Goal: Transaction & Acquisition: Purchase product/service

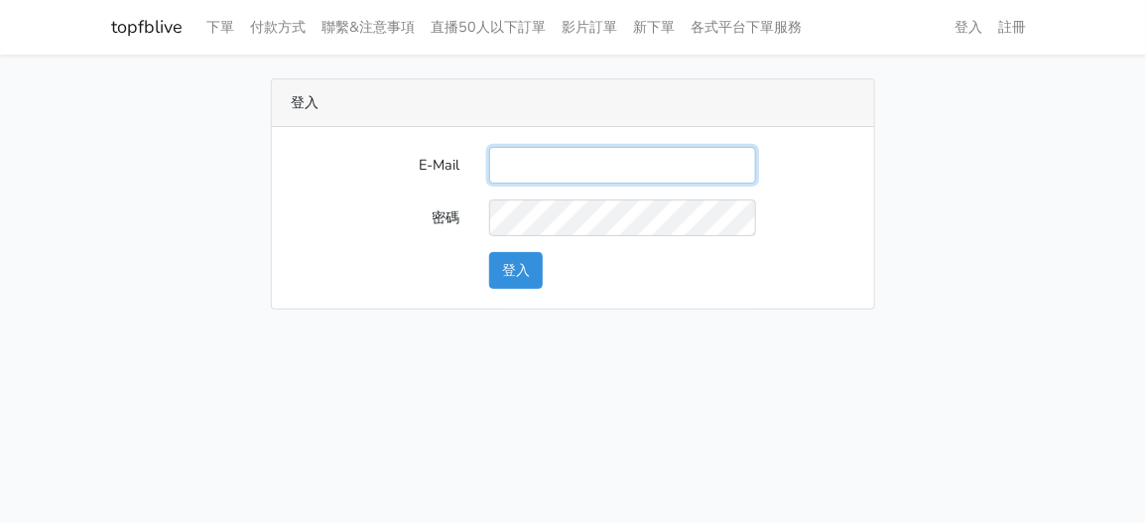
click at [599, 157] on input "E-Mail" at bounding box center [622, 165] width 267 height 37
type input "x"
type input "[EMAIL_ADDRESS][DOMAIN_NAME]"
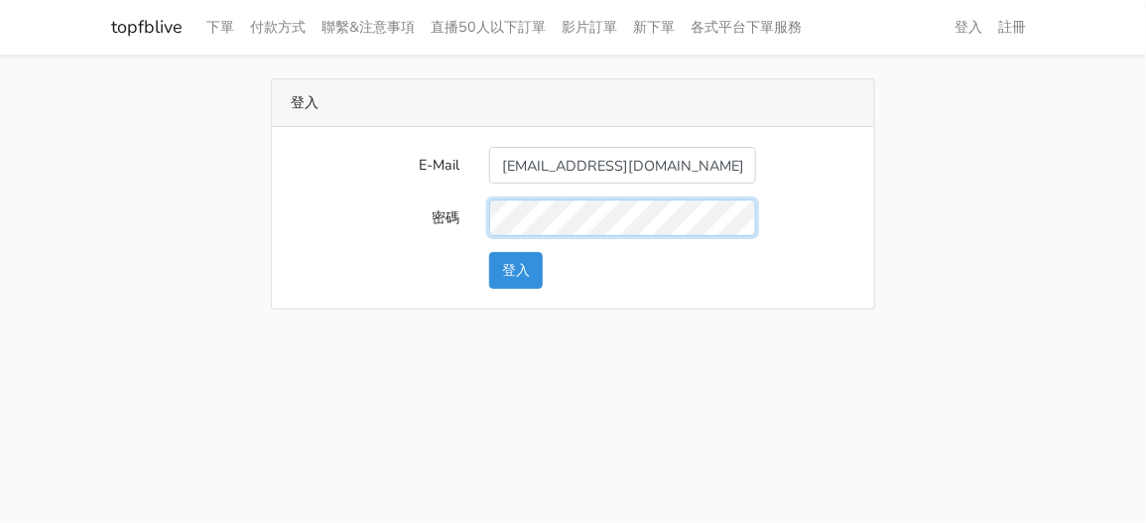
click at [489, 252] on button "登入" at bounding box center [516, 270] width 54 height 37
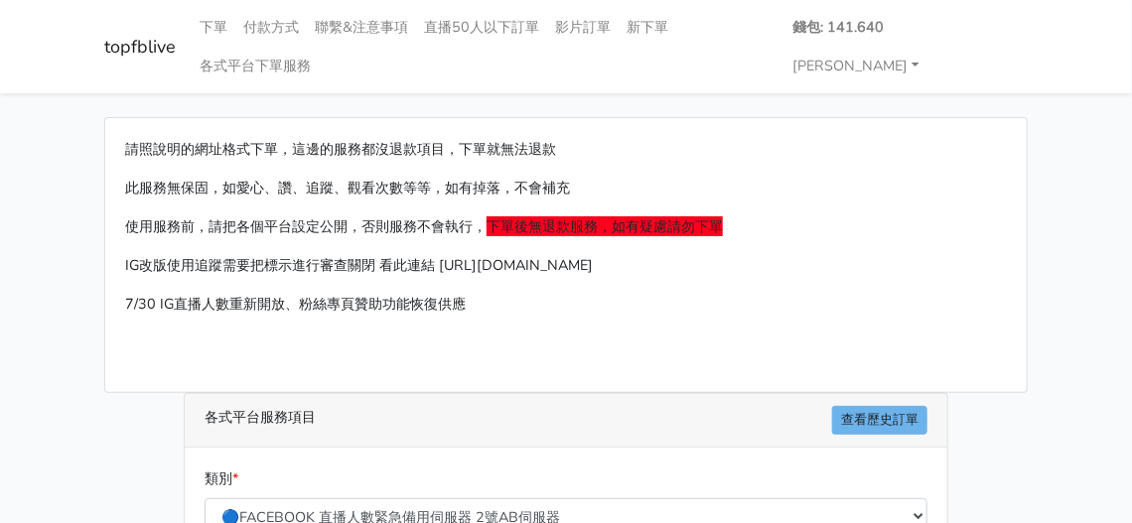
click at [749, 254] on p "IG改版使用追蹤需要把標示進行審查關閉 看此連結 https://prnt.sc/kypxqWgE3cUR" at bounding box center [565, 265] width 881 height 23
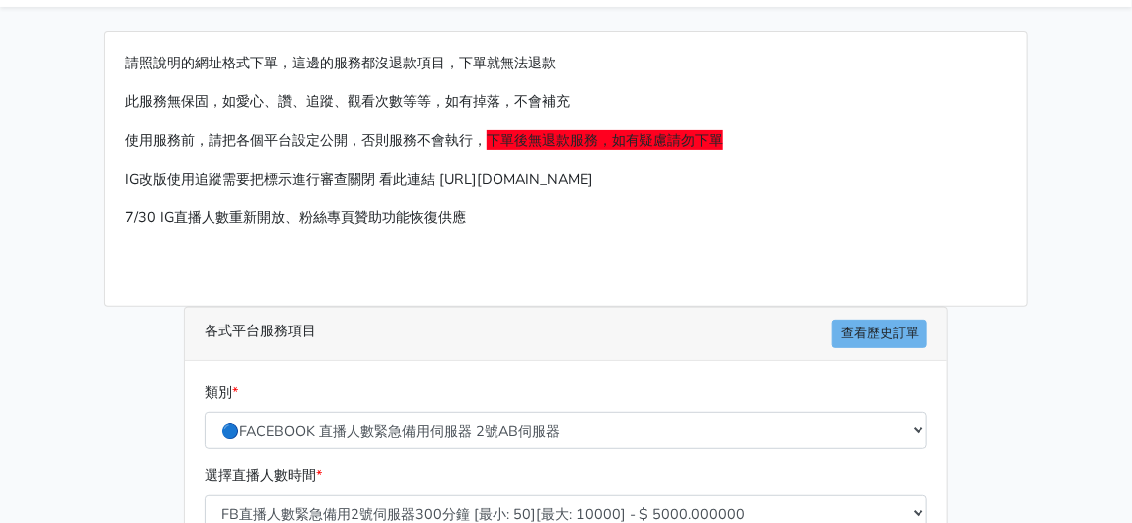
scroll to position [199, 0]
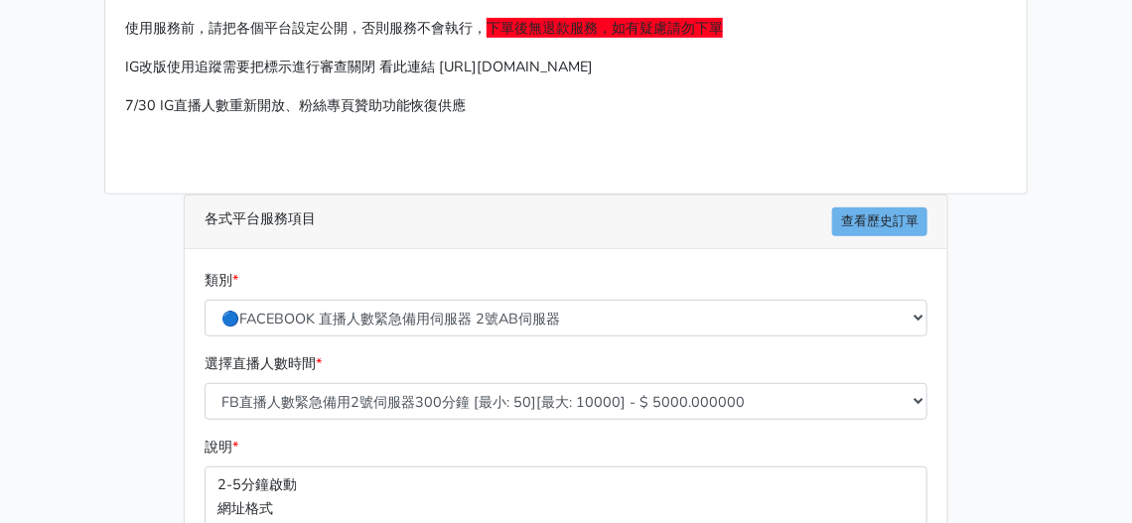
click at [458, 269] on div "類別 * 🔵FACEBOOK 直播人數緊急備用伺服器 2號AB伺服器 🔵FACEBOOK 網軍專用貼文留言 安全保密 🔵9/30 FACEBOOK 直播人數緩…" at bounding box center [566, 302] width 733 height 67
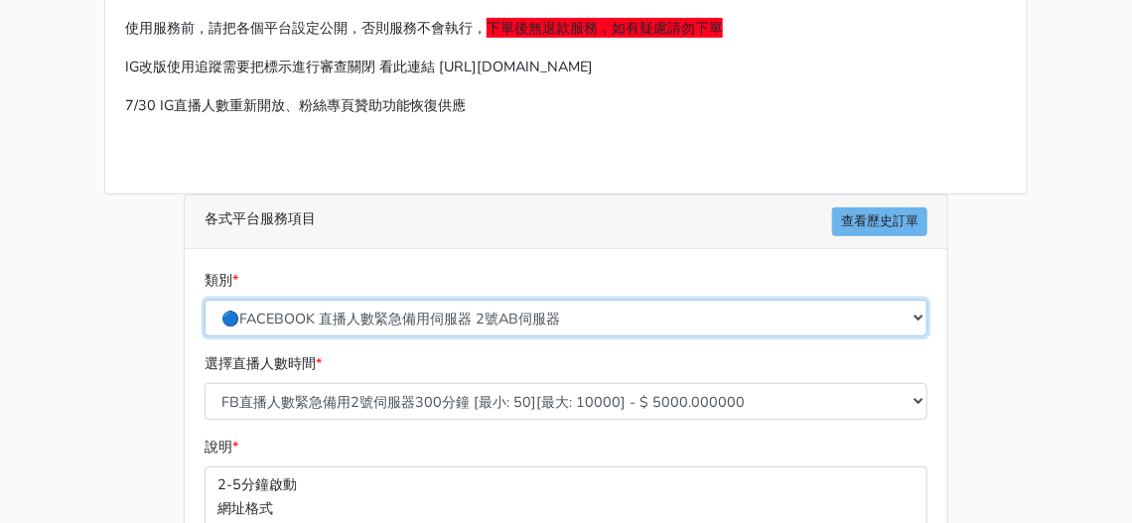
click at [448, 300] on select "🔵FACEBOOK 直播人數緊急備用伺服器 2號AB伺服器 🔵FACEBOOK 網軍專用貼文留言 安全保密 🔵9/30 FACEBOOK 直播人數緩慢進場緩慢…" at bounding box center [565, 318] width 723 height 37
select select "🔵9/30 FACEBOOK 直播人數緩慢進場緩慢退場 台灣獨家"
click at [204, 300] on select "🔵FACEBOOK 直播人數緊急備用伺服器 2號AB伺服器 🔵FACEBOOK 網軍專用貼文留言 安全保密 🔵9/30 FACEBOOK 直播人數緩慢進場緩慢…" at bounding box center [565, 318] width 723 height 37
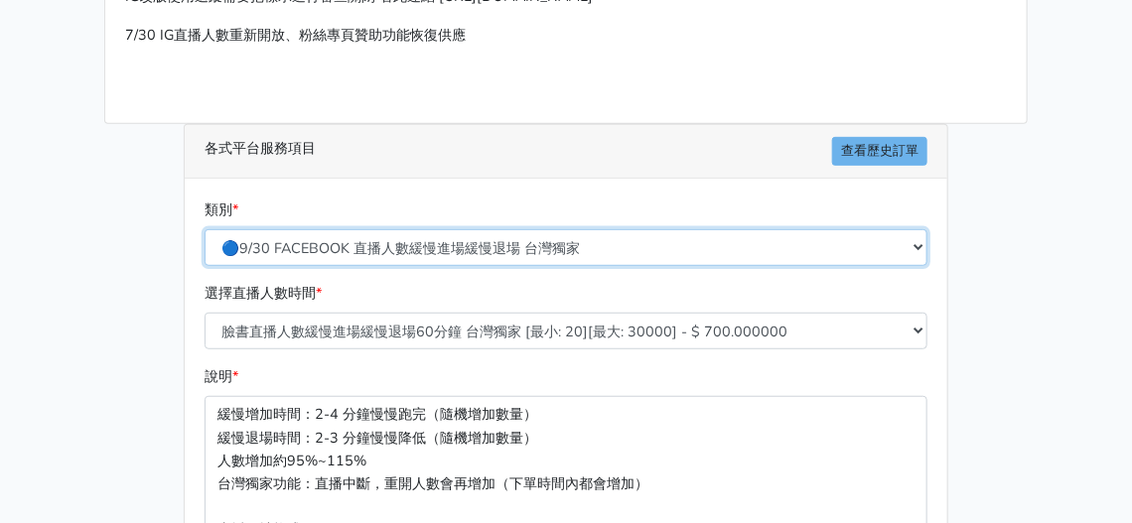
scroll to position [298, 0]
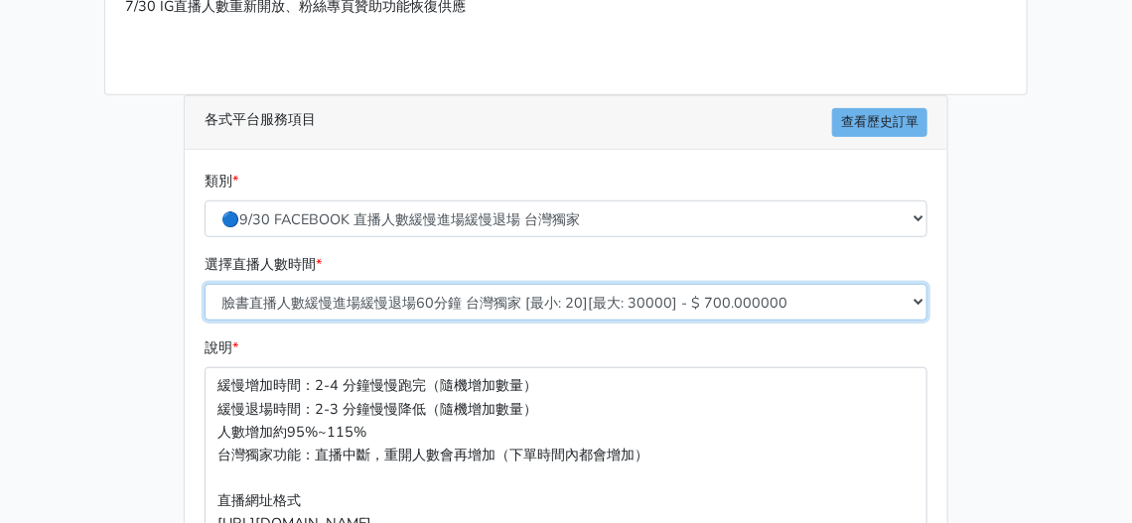
click at [390, 284] on select "臉書直播人數緩慢進場緩慢退場60分鐘 台灣獨家 [最小: 20][最大: 30000] - $ 700.000000 臉書直播人數緩慢進場緩慢退場120分鐘 …" at bounding box center [565, 302] width 723 height 37
select select "559"
click at [204, 284] on select "臉書直播人數緩慢進場緩慢退場60分鐘 台灣獨家 [最小: 20][最大: 30000] - $ 700.000000 臉書直播人數緩慢進場緩慢退場120分鐘 …" at bounding box center [565, 302] width 723 height 37
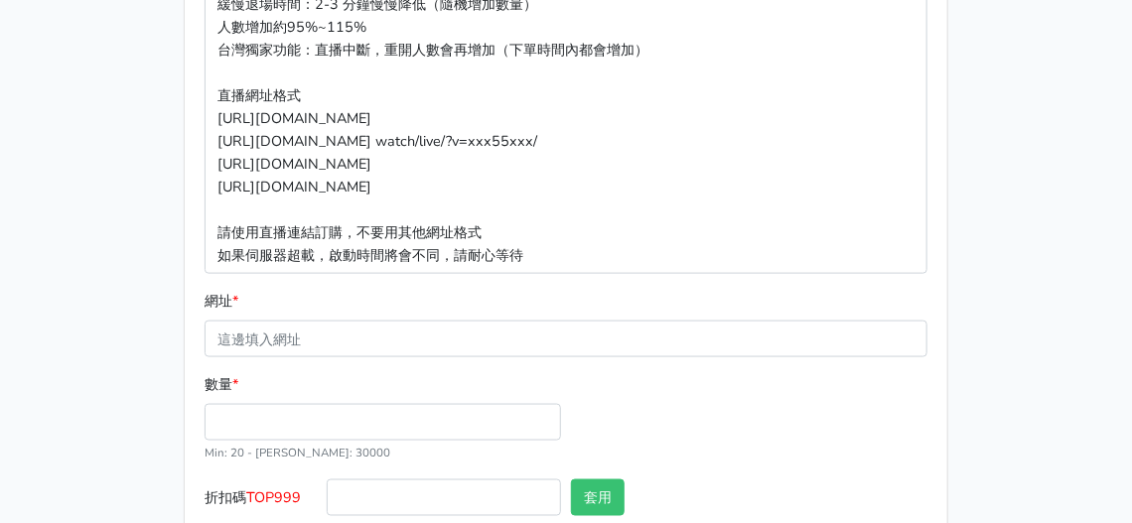
scroll to position [777, 0]
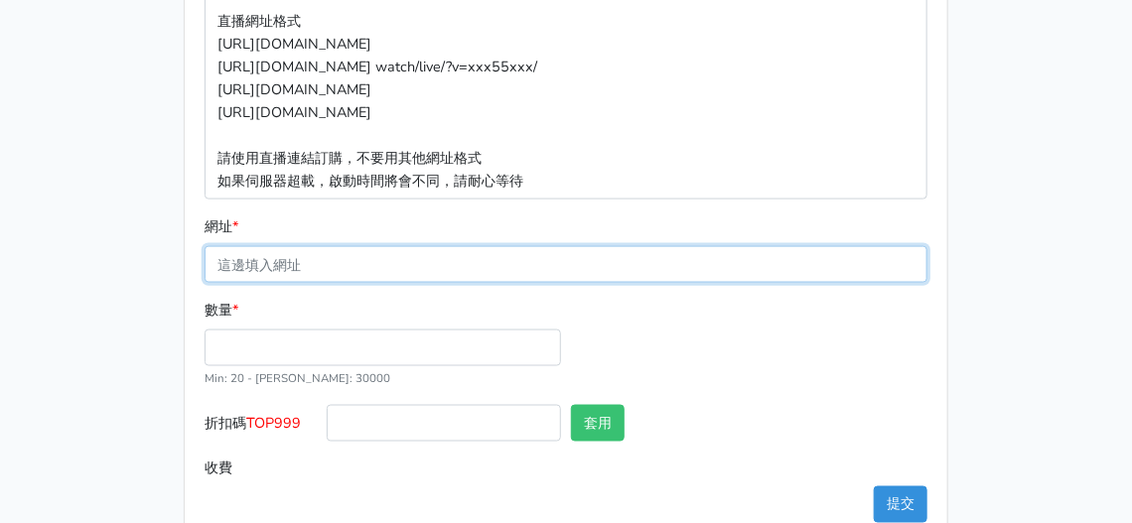
click at [306, 246] on input "網址 *" at bounding box center [565, 264] width 723 height 37
paste input "[URL][DOMAIN_NAME]"
type input "https://www.facebook.com/moto588/videos/1217244230091719?locale=zh_TW"
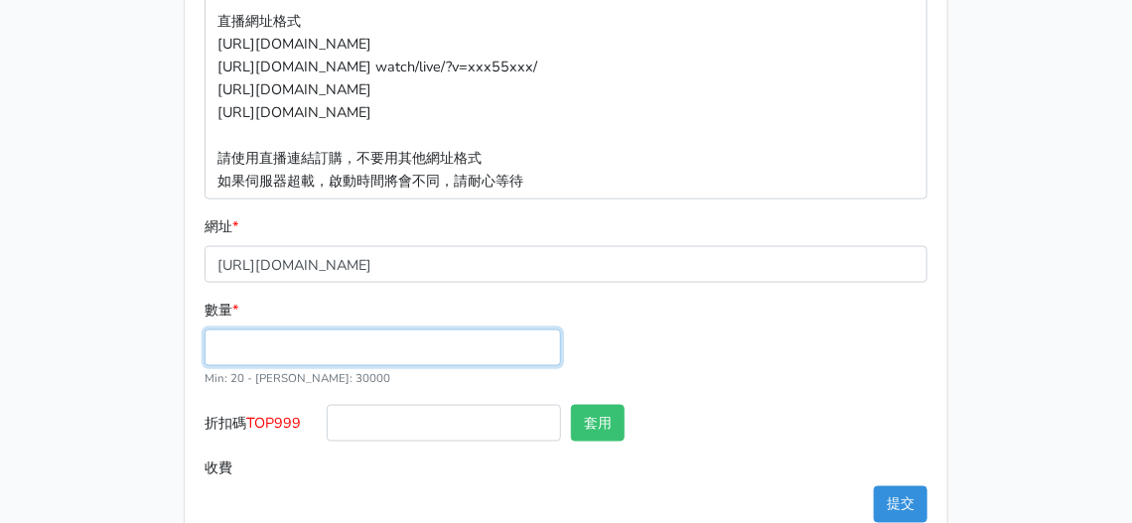
click at [271, 330] on input "數量 *" at bounding box center [382, 348] width 356 height 37
type input "100"
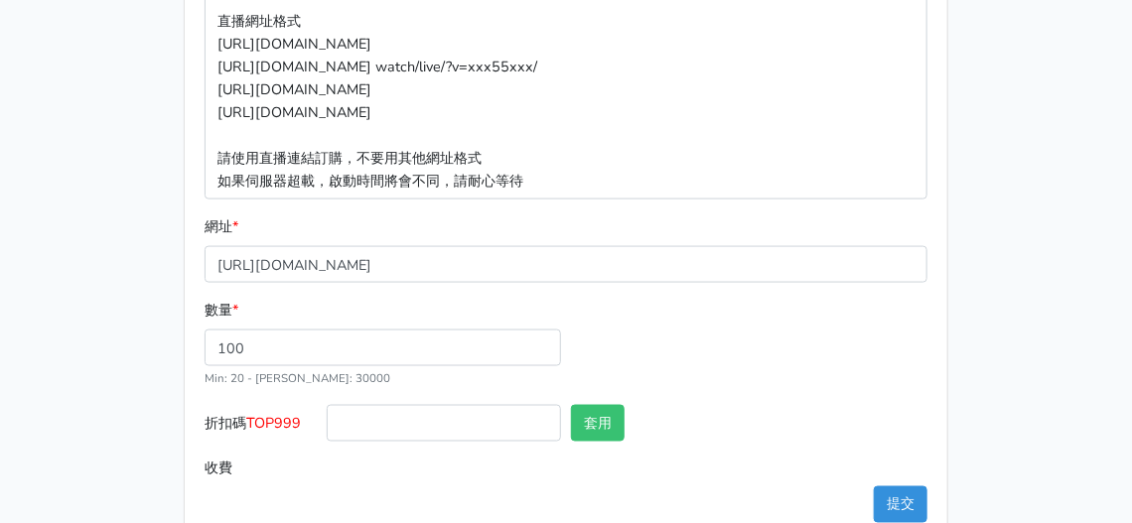
type input "280.000"
click at [750, 450] on input "280.000" at bounding box center [627, 468] width 601 height 37
click at [909, 486] on button "提交" at bounding box center [901, 504] width 54 height 37
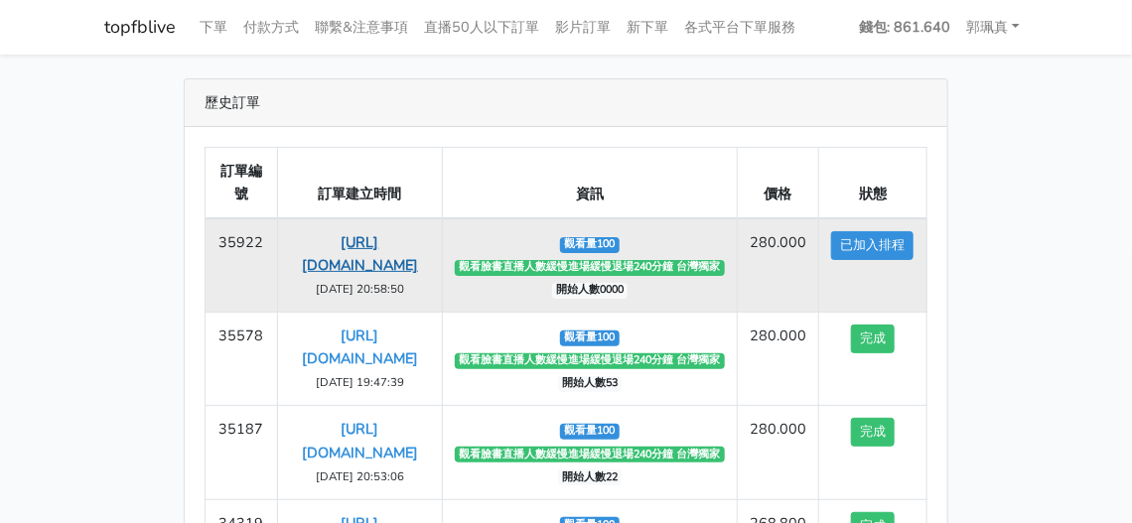
click at [342, 255] on link "[URL][DOMAIN_NAME]" at bounding box center [360, 253] width 116 height 43
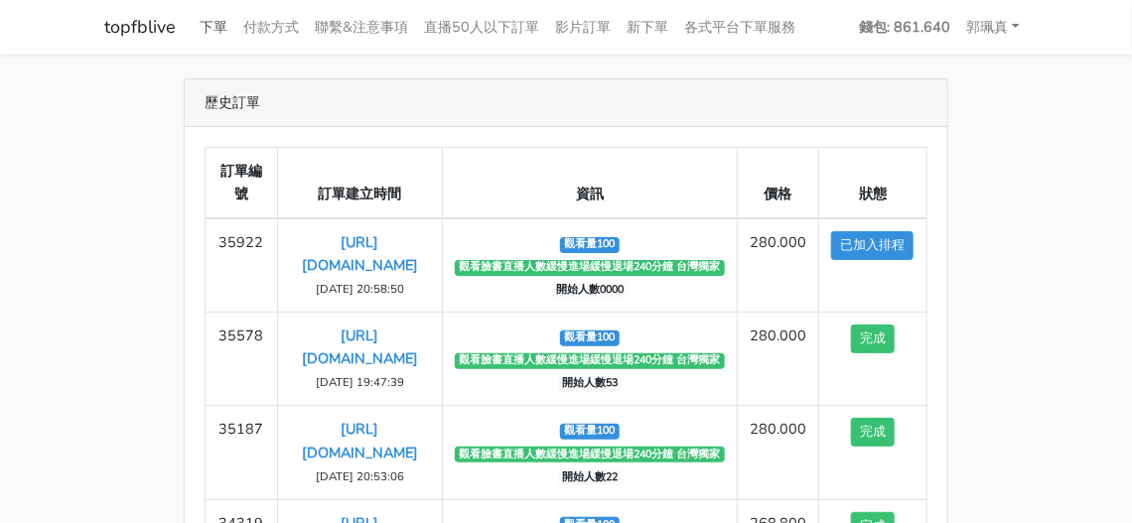
click at [209, 15] on link "下單" at bounding box center [214, 27] width 44 height 39
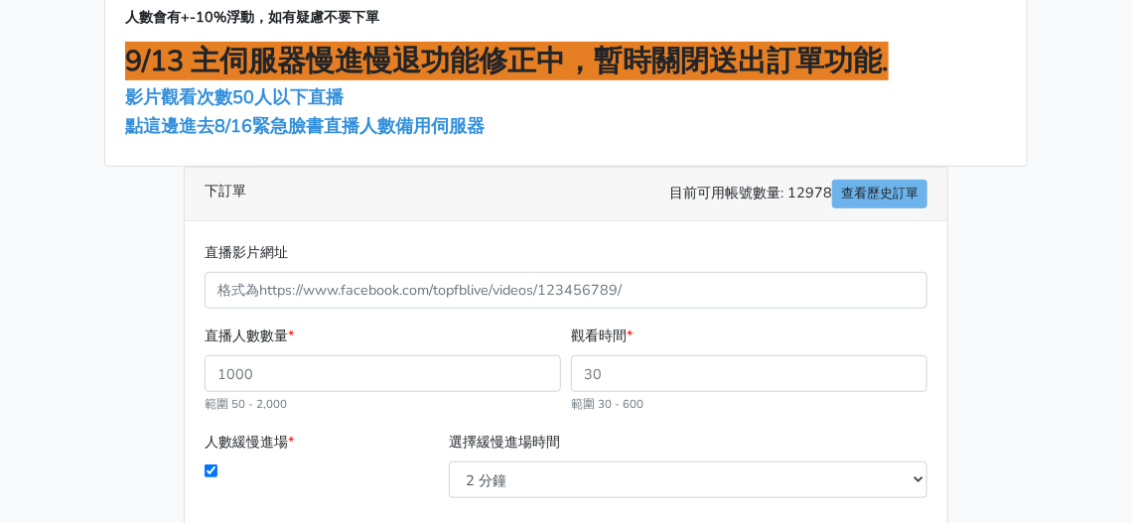
scroll to position [199, 0]
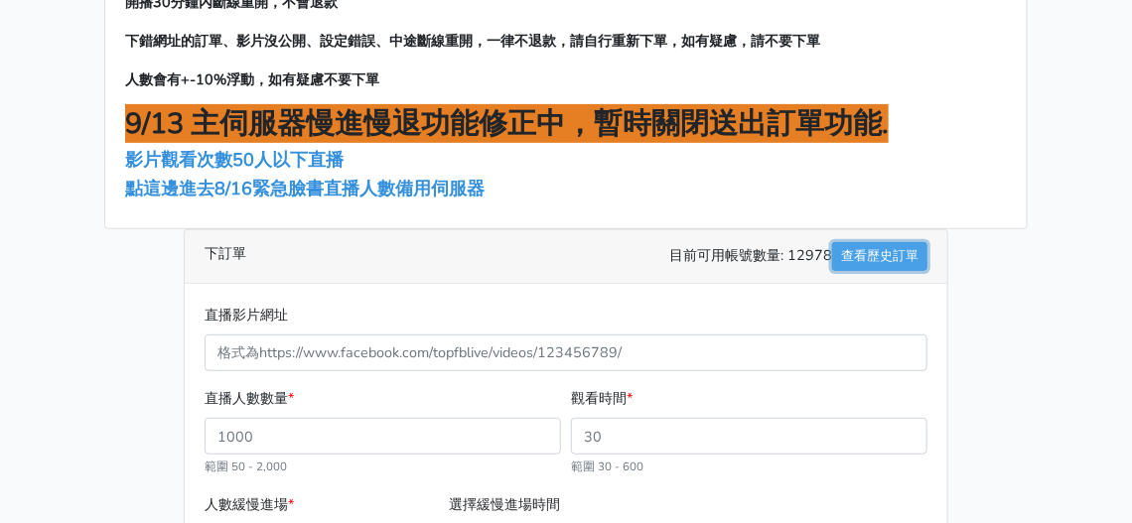
click at [890, 256] on link "查看歷史訂單" at bounding box center [879, 256] width 95 height 29
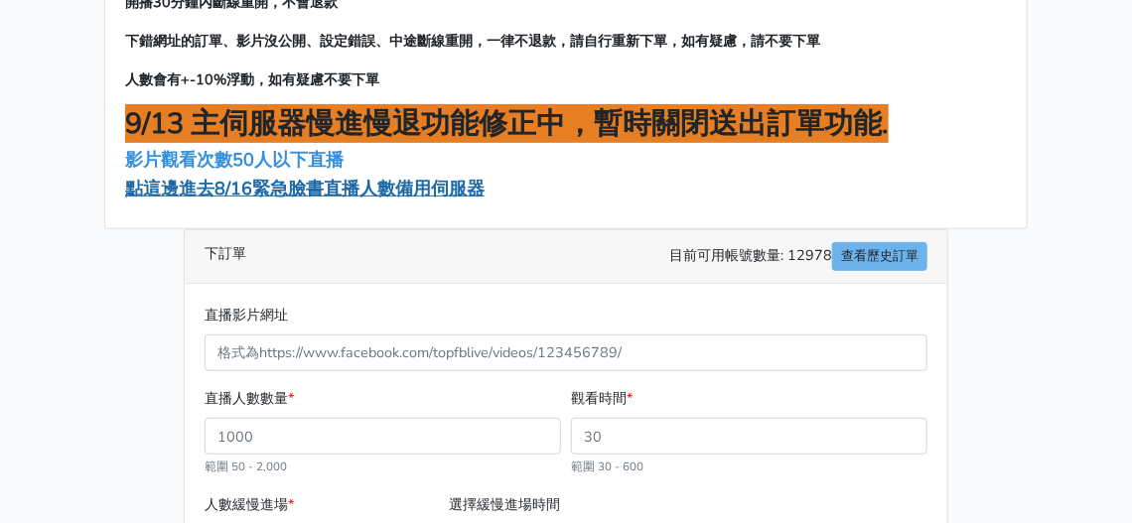
click at [301, 186] on span "點這邊進去8/16緊急臉書直播人數備用伺服器" at bounding box center [304, 189] width 359 height 24
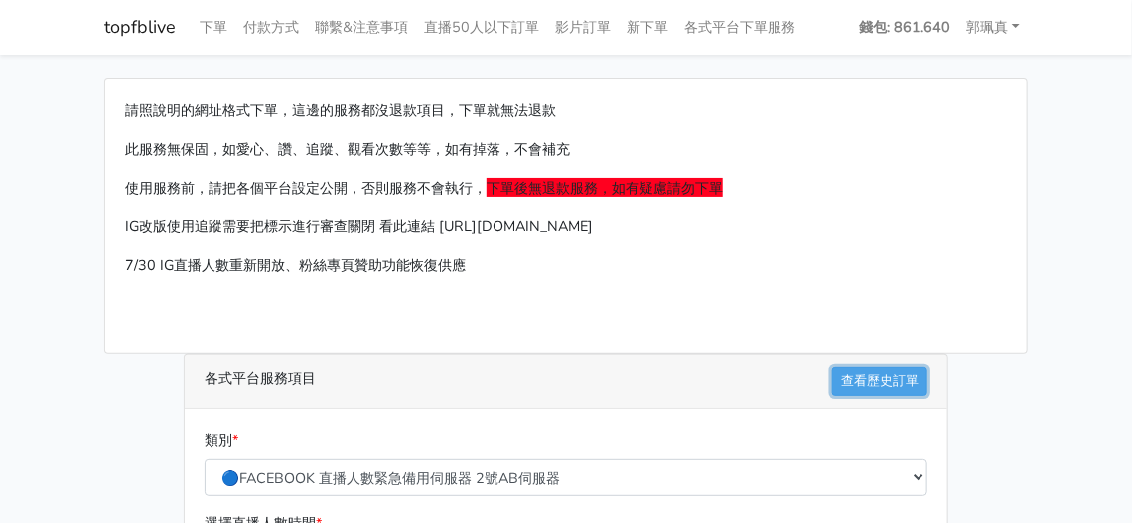
click at [894, 381] on link "查看歷史訂單" at bounding box center [879, 381] width 95 height 29
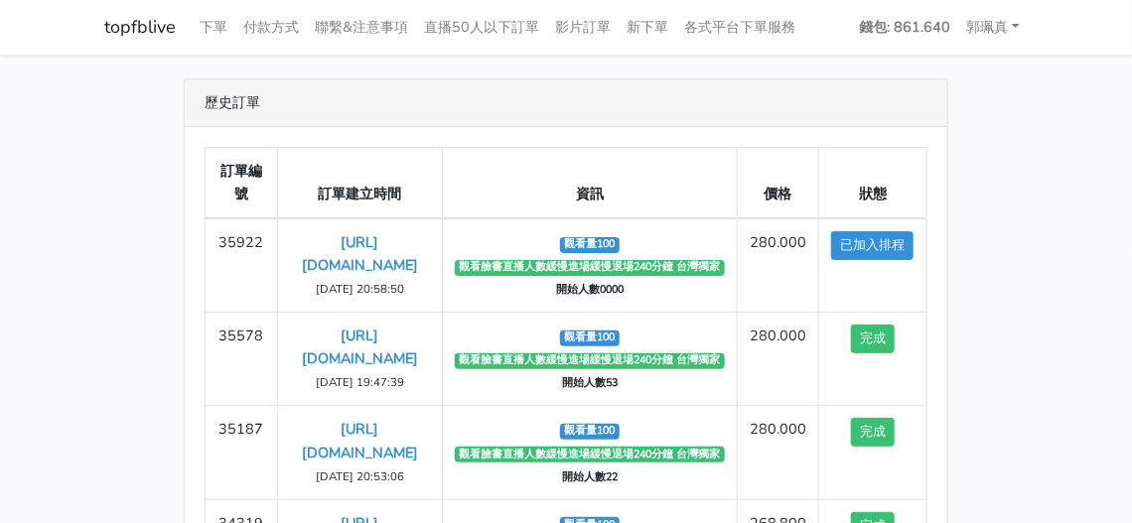
drag, startPoint x: 329, startPoint y: 253, endPoint x: 959, endPoint y: -85, distance: 715.4
click at [959, 0] on html "topfblive 下單 付款方式 聯繫&注意事項 直播50人以下訂單 影片訂單 新下單 各式平台下單服務 錢包: 861.640 1" at bounding box center [566, 399] width 1132 height 799
click at [354, 97] on div "歷史訂單" at bounding box center [566, 103] width 762 height 48
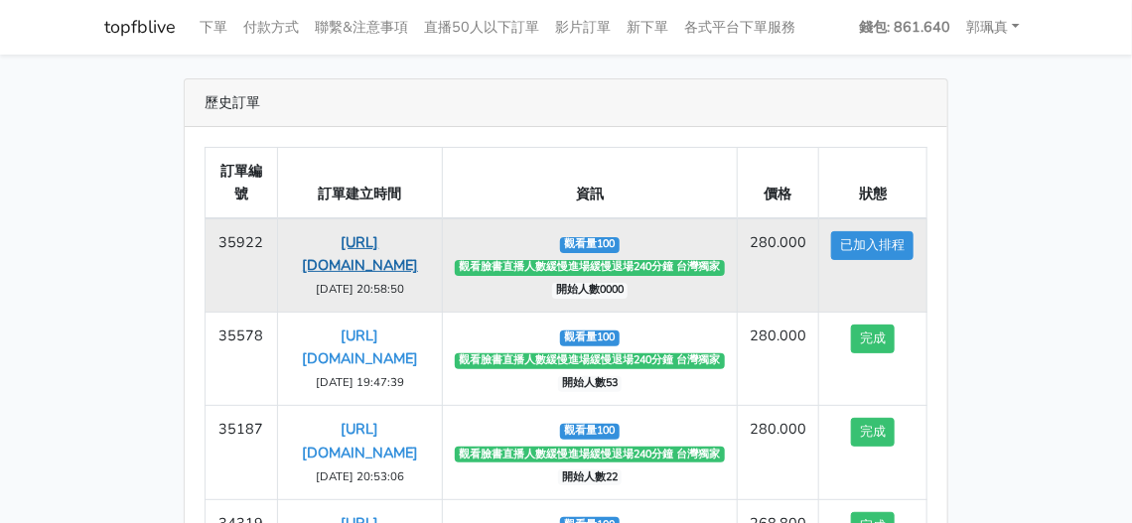
click at [367, 233] on link "[URL][DOMAIN_NAME]" at bounding box center [360, 253] width 116 height 43
click at [869, 238] on button "已加入排程" at bounding box center [872, 245] width 82 height 29
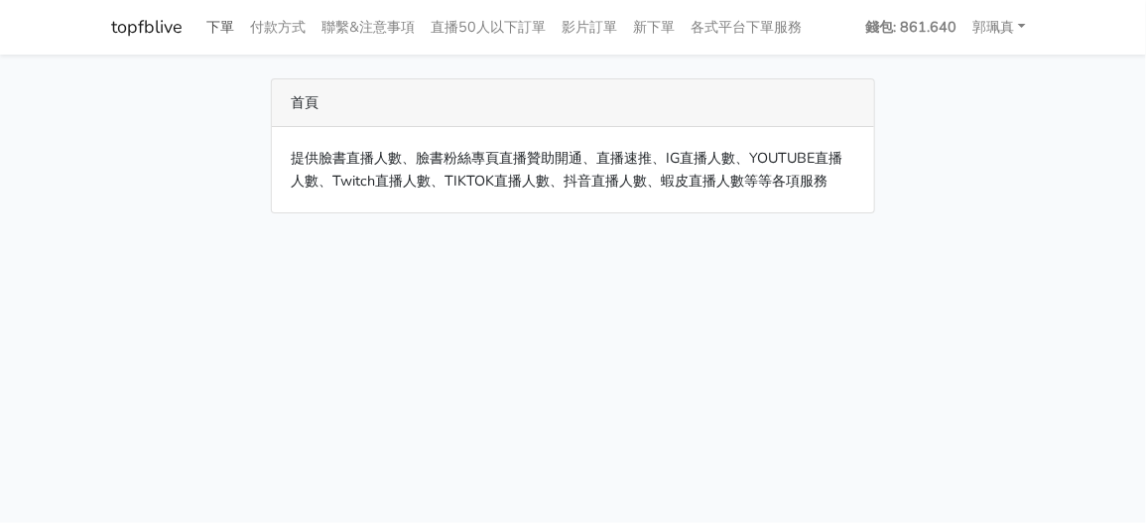
click at [226, 33] on link "下單" at bounding box center [222, 27] width 44 height 39
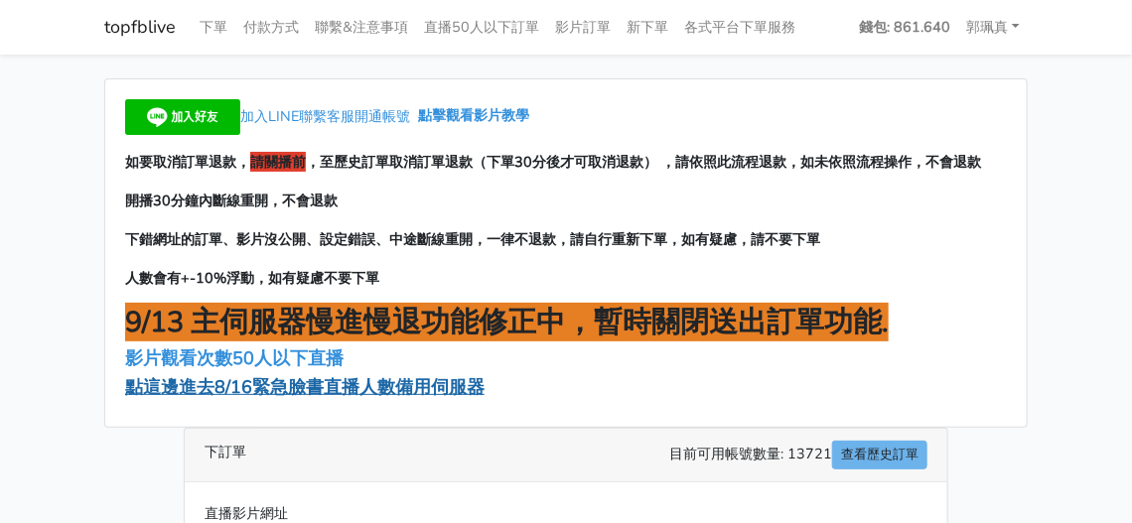
click at [396, 394] on span "點這邊進去8/16緊急臉書直播人數備用伺服器" at bounding box center [304, 387] width 359 height 24
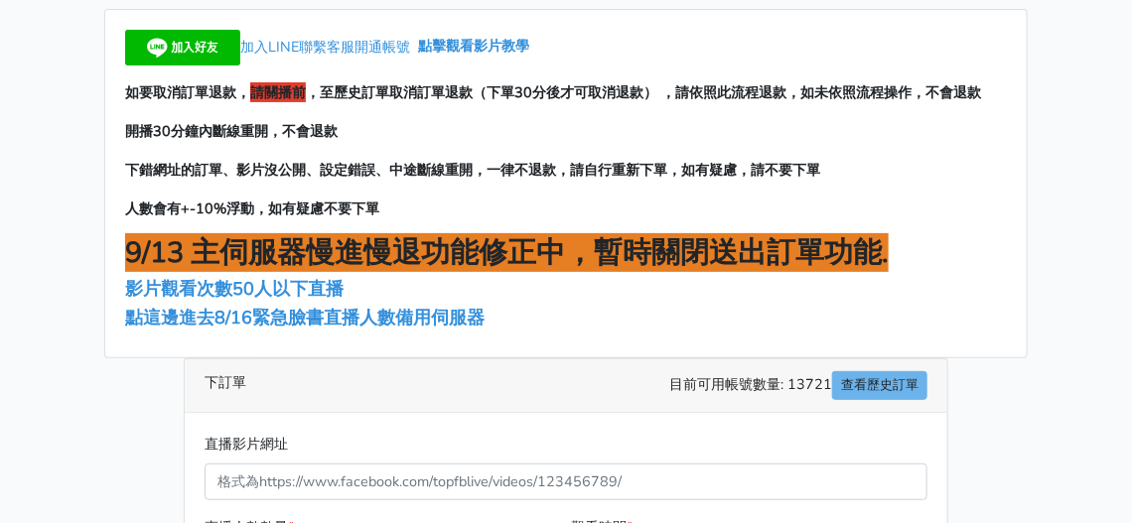
scroll to position [199, 0]
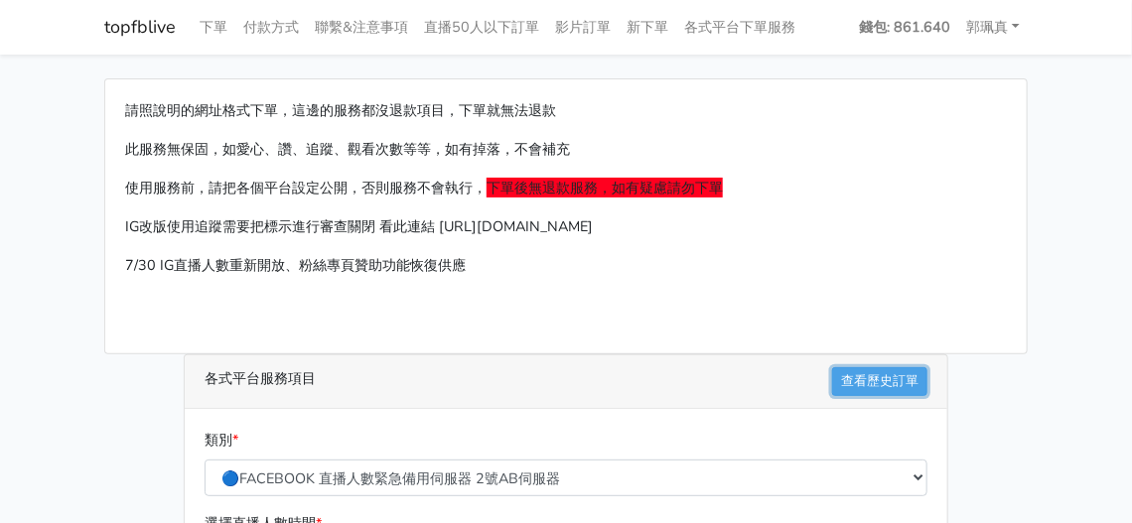
click at [855, 374] on link "查看歷史訂單" at bounding box center [879, 381] width 95 height 29
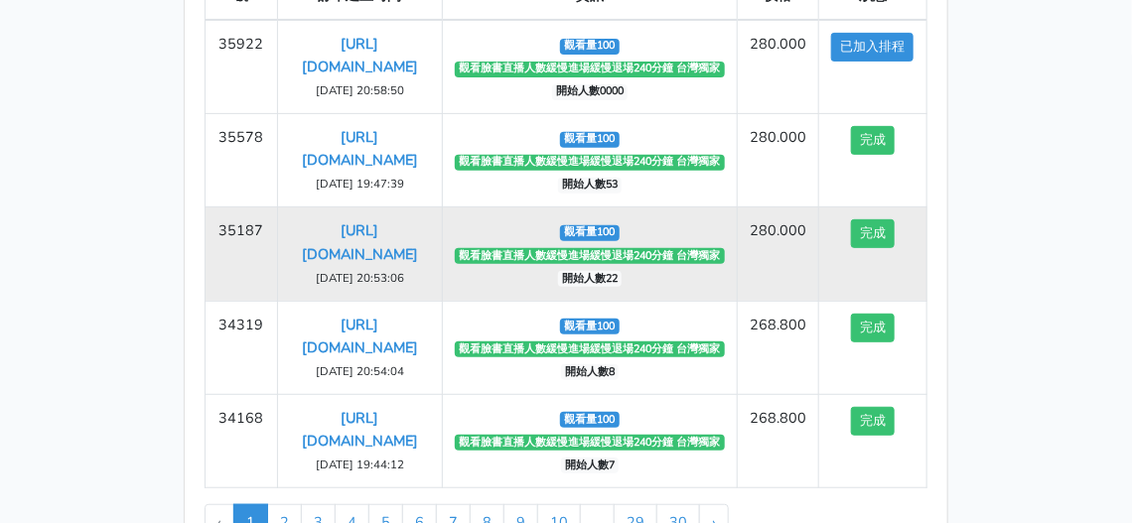
scroll to position [98, 0]
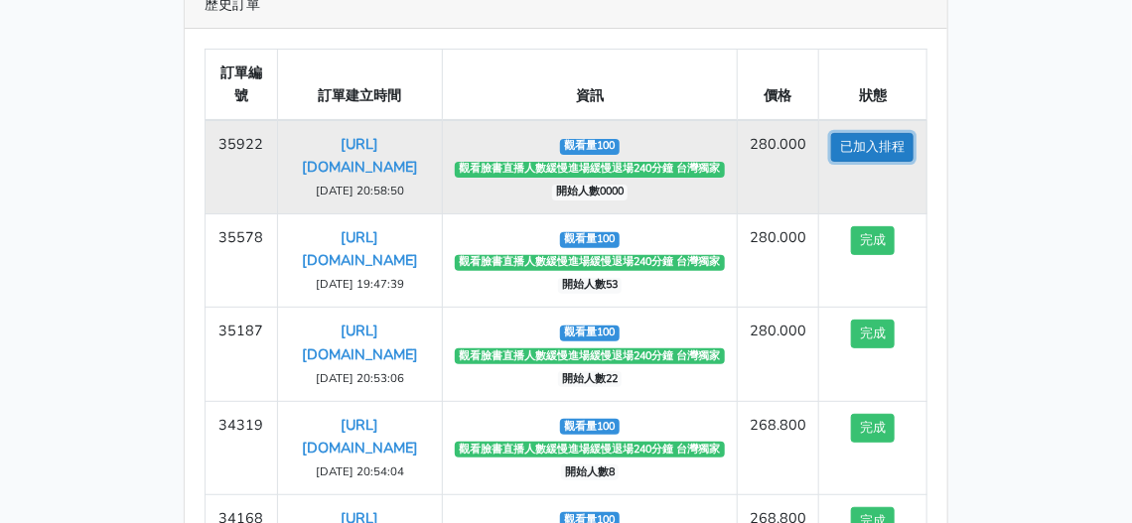
click at [877, 150] on button "已加入排程" at bounding box center [872, 147] width 82 height 29
click at [881, 138] on button "已加入排程" at bounding box center [872, 147] width 82 height 29
click at [380, 162] on link "[URL][DOMAIN_NAME]" at bounding box center [360, 155] width 116 height 43
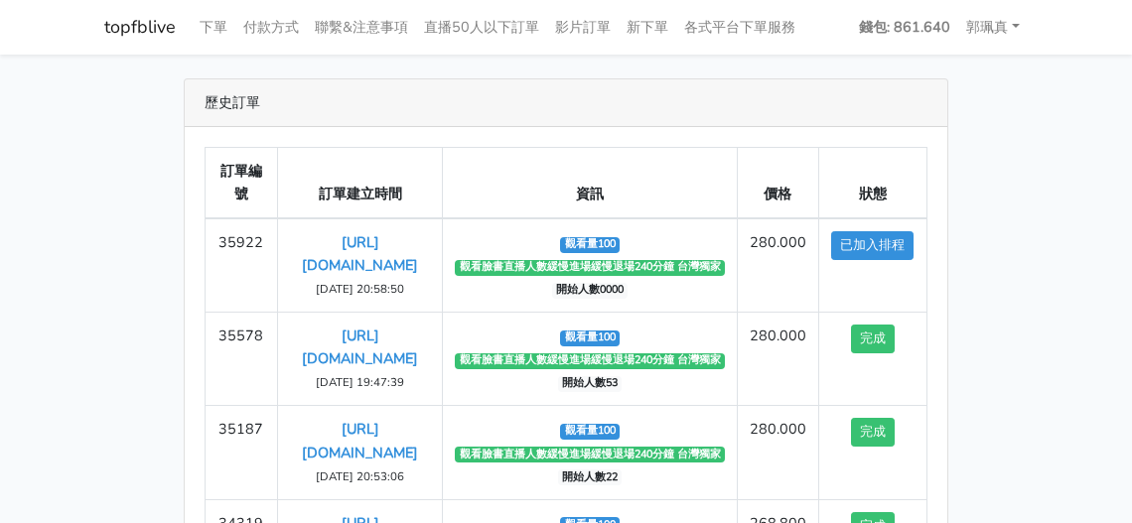
scroll to position [85, 0]
